Goal: Navigation & Orientation: Find specific page/section

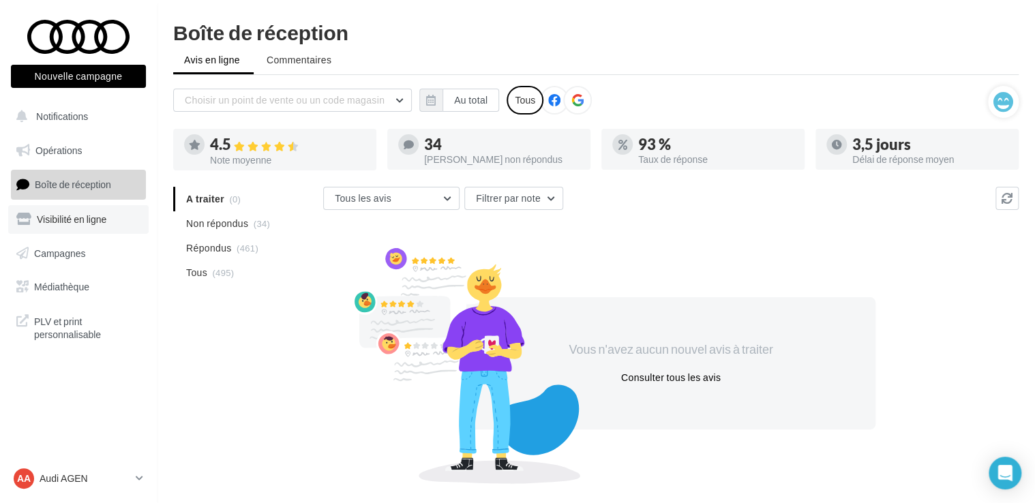
click at [82, 227] on link "Visibilité en ligne" at bounding box center [78, 219] width 140 height 29
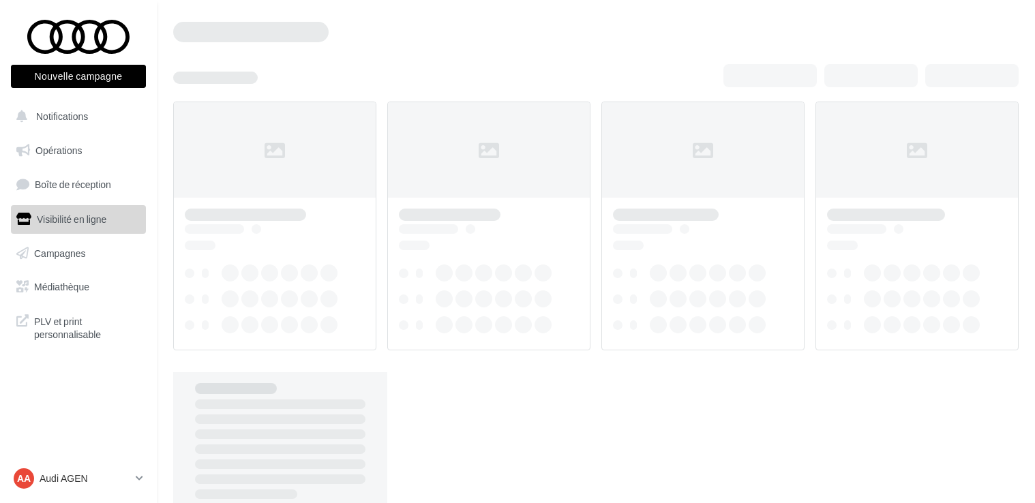
click at [97, 178] on link "Boîte de réception" at bounding box center [78, 184] width 140 height 29
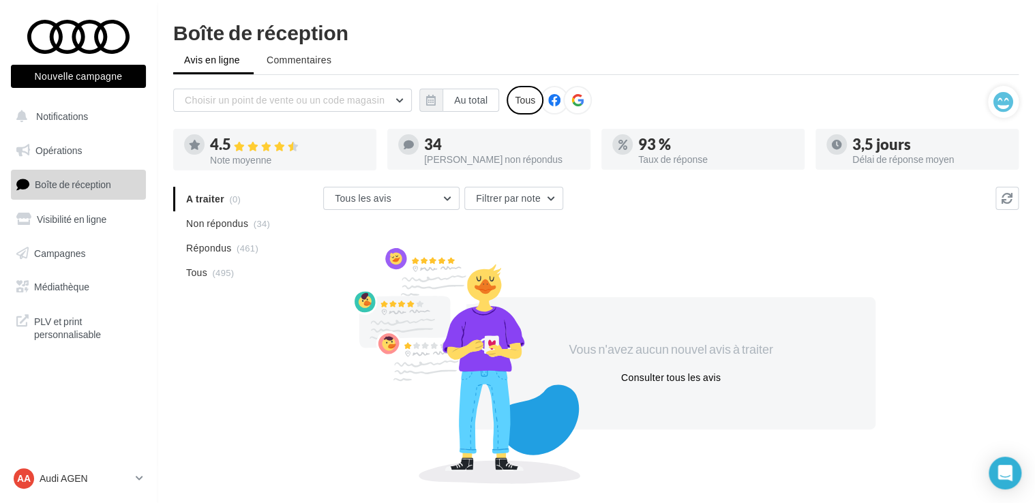
click at [115, 394] on nav "Nouvelle campagne Nouvelle campagne Notifications Opérations Boîte de réception…" at bounding box center [78, 251] width 157 height 503
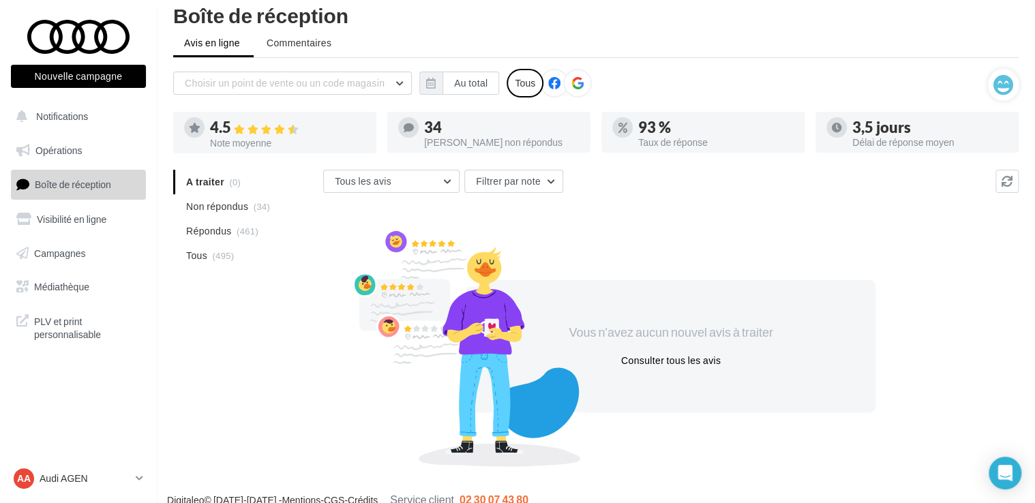
scroll to position [33, 0]
